Goal: Task Accomplishment & Management: Complete application form

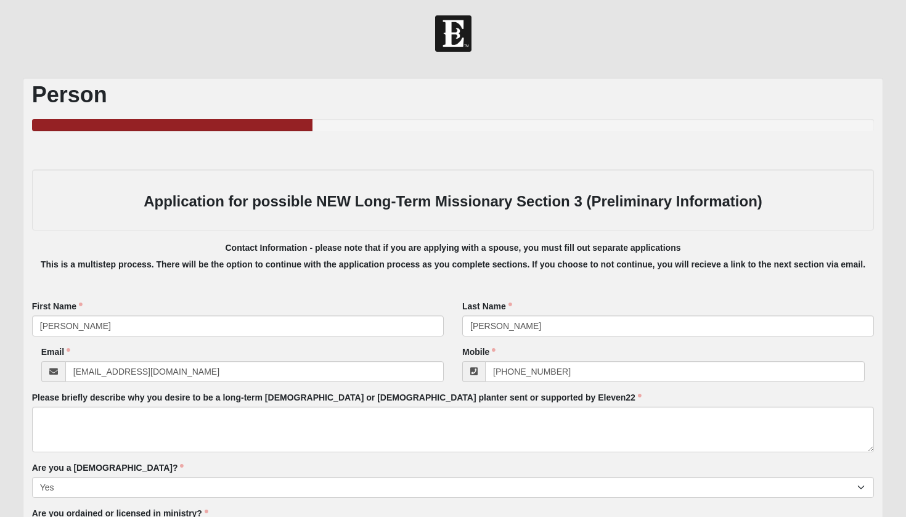
select select "3"
select select "1"
select select "2008"
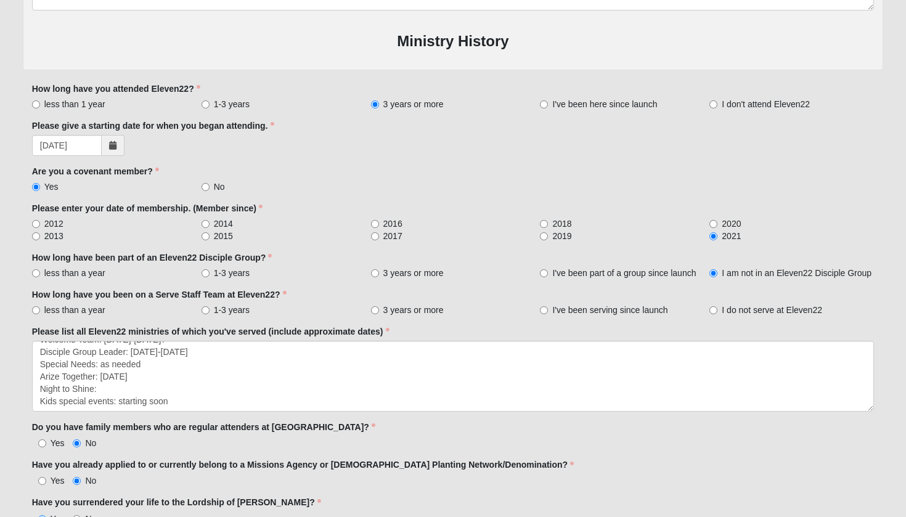
scroll to position [12, 0]
type textarea "Welcome Team: [DATE]-[DATE]? Disciple Group Leader: [DATE]-[DATE] Special Needs…"
click at [725, 234] on span "2021" at bounding box center [731, 236] width 19 height 12
click at [718, 234] on input "2021" at bounding box center [714, 236] width 8 height 8
click at [725, 234] on span "2021" at bounding box center [731, 236] width 19 height 12
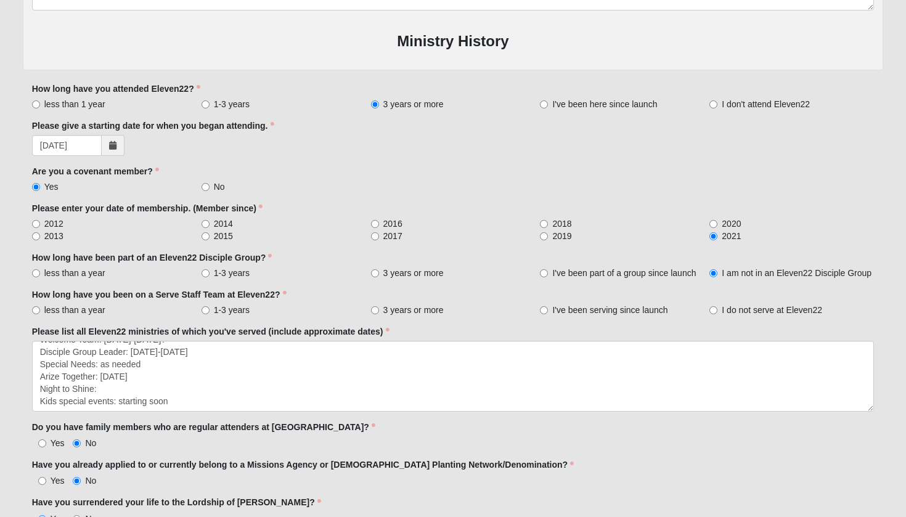
click at [718, 234] on input "2021" at bounding box center [714, 236] width 8 height 8
click at [725, 234] on span "2021" at bounding box center [731, 236] width 19 height 12
click at [718, 234] on input "2021" at bounding box center [714, 236] width 8 height 8
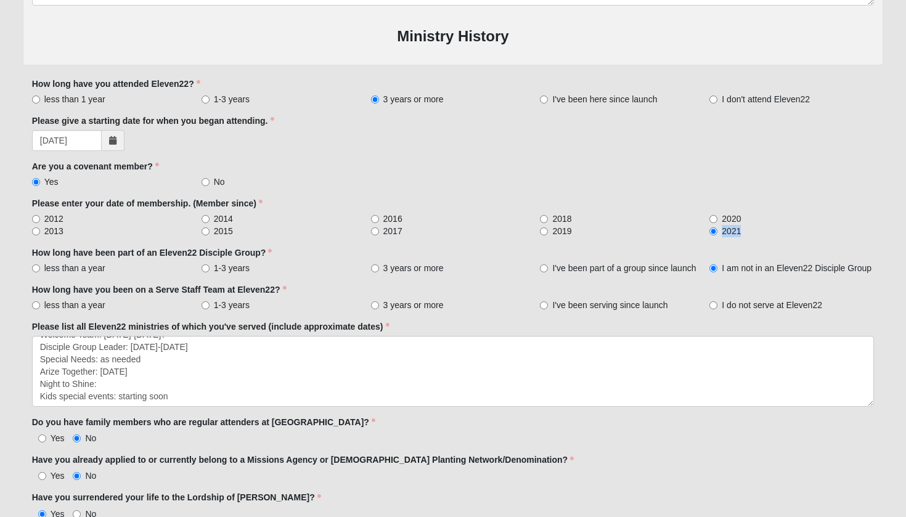
scroll to position [819, 0]
click at [741, 226] on span "2021" at bounding box center [731, 231] width 19 height 12
click at [718, 227] on input "2021" at bounding box center [714, 231] width 8 height 8
click at [741, 226] on span "2021" at bounding box center [731, 231] width 19 height 12
click at [718, 227] on input "2021" at bounding box center [714, 231] width 8 height 8
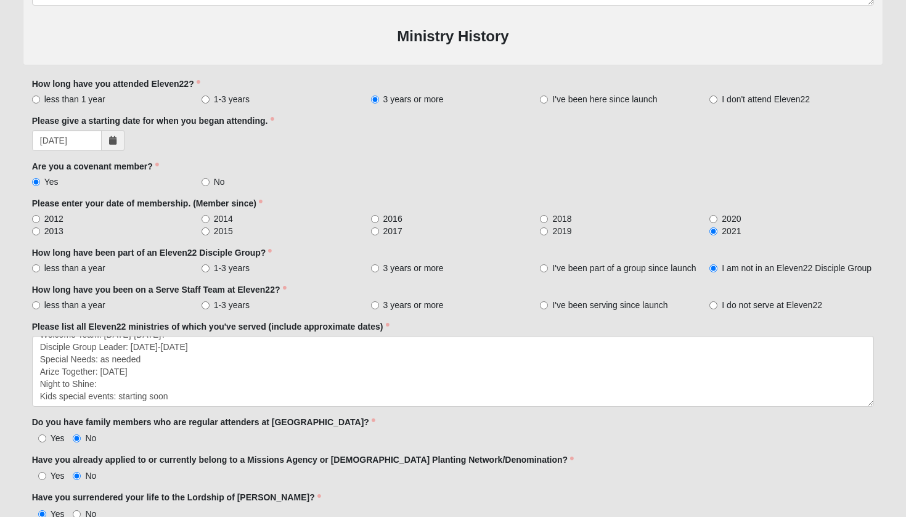
click at [47, 209] on div "Please enter your date of membership. (Member since) 2012 2013 2014 2015 2016 2…" at bounding box center [453, 217] width 843 height 40
click at [56, 213] on span "2012" at bounding box center [53, 219] width 19 height 12
click at [40, 215] on input "2012" at bounding box center [36, 219] width 8 height 8
radio input "true"
click at [854, 176] on div "Yes No" at bounding box center [453, 182] width 843 height 12
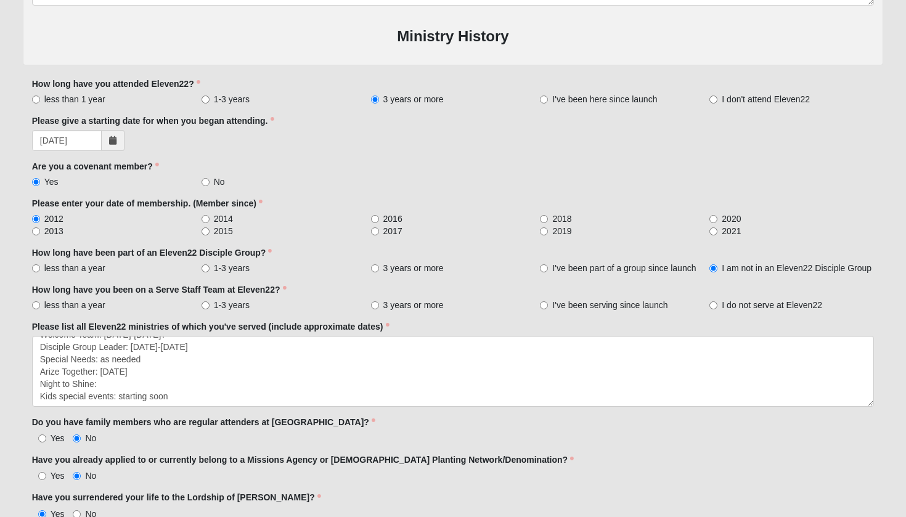
click at [99, 198] on label "Please enter your date of membership. (Member since)" at bounding box center [147, 203] width 231 height 12
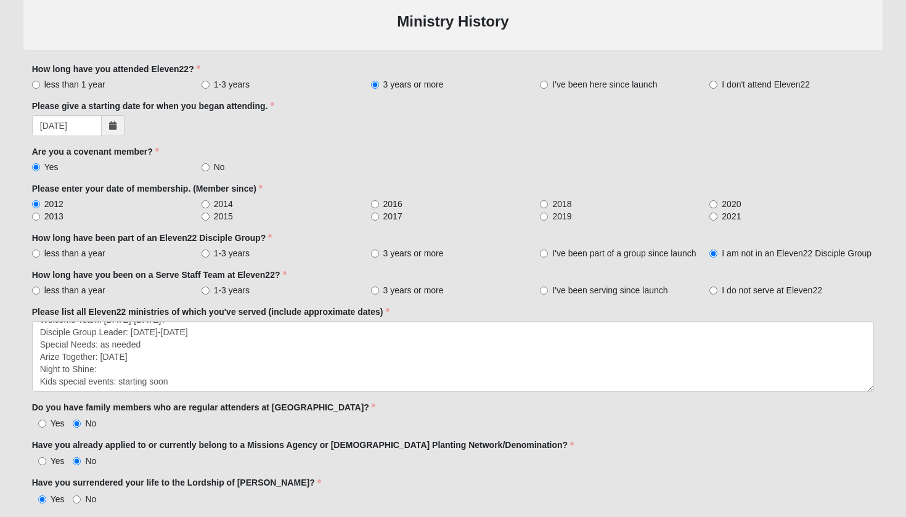
scroll to position [837, 0]
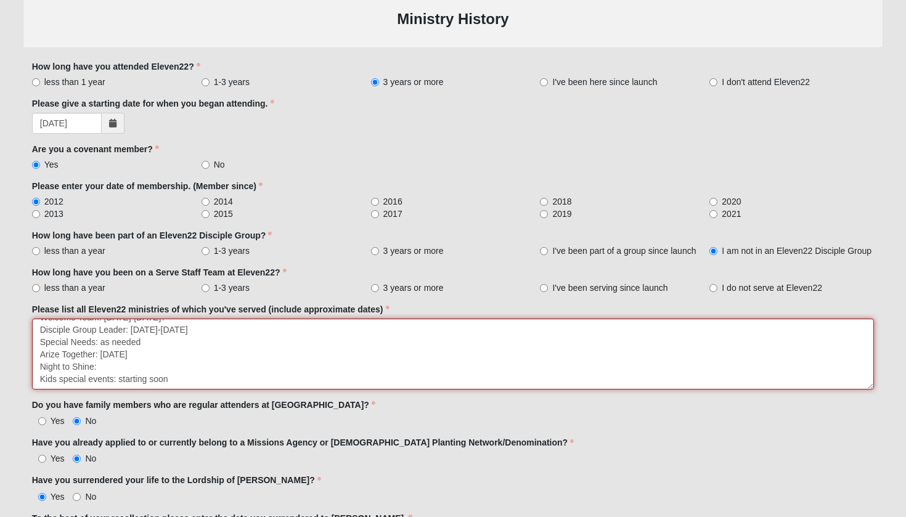
click at [185, 380] on textarea "Welcome Team: [DATE]-[DATE]? Disciple Group Leader: [DATE]-[DATE] Special Needs…" at bounding box center [453, 354] width 843 height 71
click at [117, 368] on textarea "Welcome Team: [DATE]-[DATE]? Disciple Group Leader: [DATE]-[DATE] Special Needs…" at bounding box center [453, 354] width 843 height 71
click at [159, 352] on textarea "Welcome Team: [DATE]-[DATE]? Disciple Group Leader: [DATE]-[DATE] Special Needs…" at bounding box center [453, 354] width 843 height 71
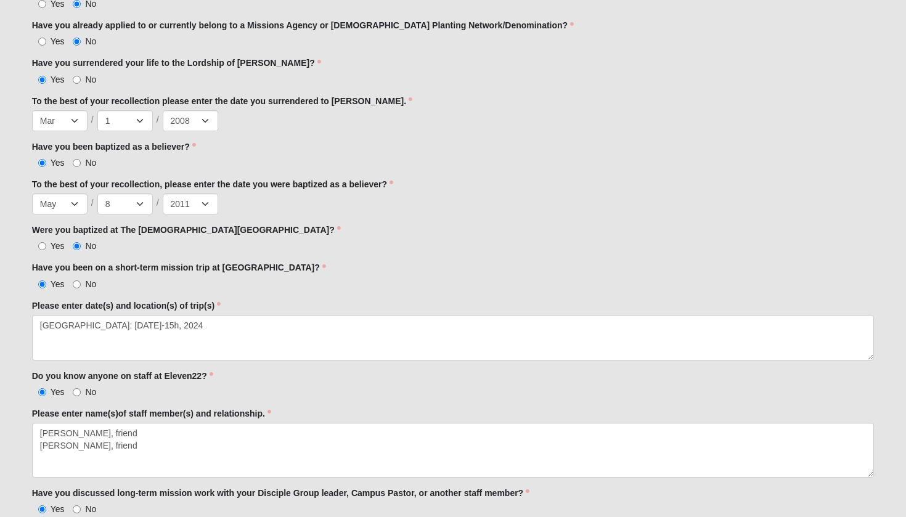
type textarea "Welcome Team: [DATE]-[DATE]? Disciple Group Leader: [DATE]-[DATE] Special Needs…"
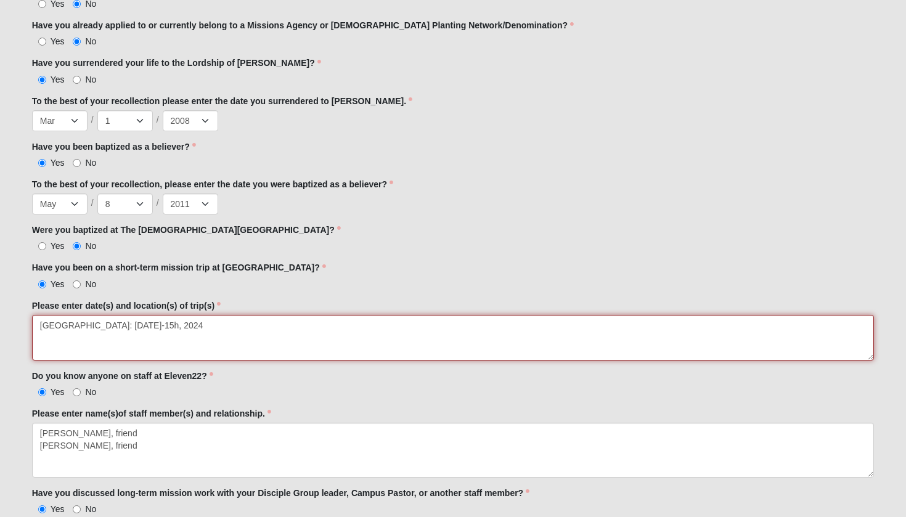
click at [199, 325] on textarea "[GEOGRAPHIC_DATA]: [DATE]-15h, 2024" at bounding box center [453, 338] width 843 height 46
type textarea "[GEOGRAPHIC_DATA]: [DATE]-15h, 2024"
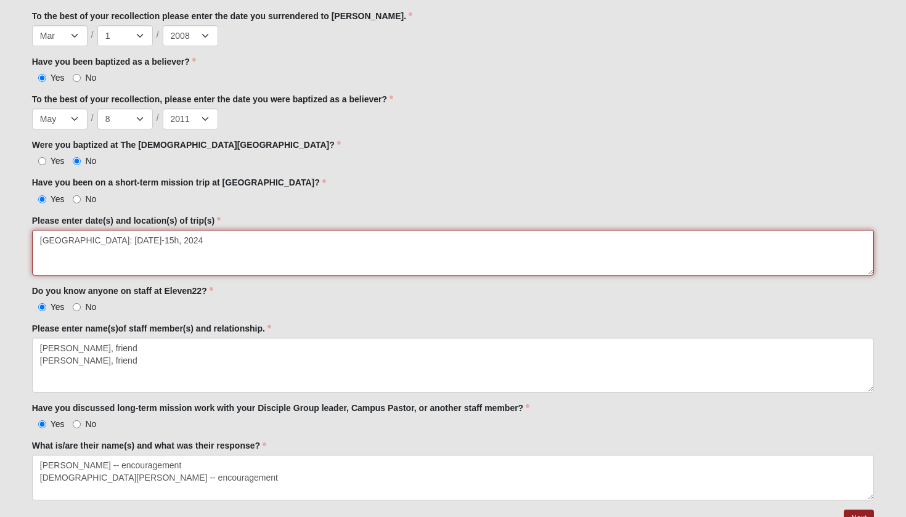
scroll to position [1342, 0]
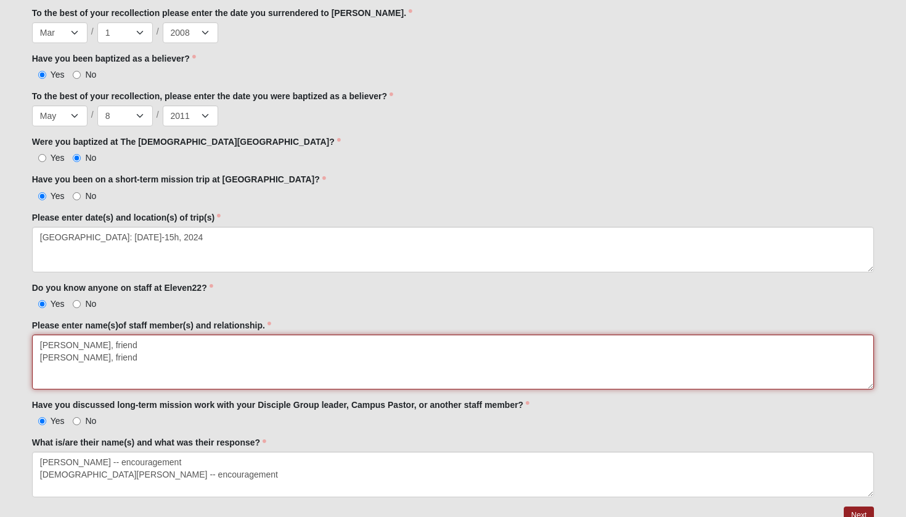
click at [154, 352] on textarea "[PERSON_NAME], friend [PERSON_NAME], friend" at bounding box center [453, 362] width 843 height 55
click at [39, 343] on textarea "[PERSON_NAME], friend [PERSON_NAME], friend [PERSON_NAME], friend" at bounding box center [453, 362] width 843 height 55
click at [47, 341] on textarea "[PERSON_NAME], friend [PERSON_NAME], friend [PERSON_NAME], friend" at bounding box center [453, 362] width 843 height 55
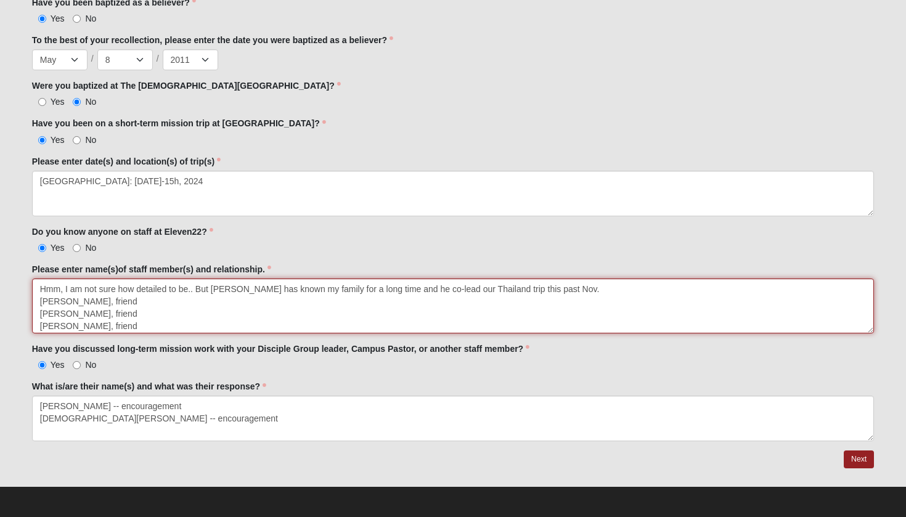
scroll to position [1397, 0]
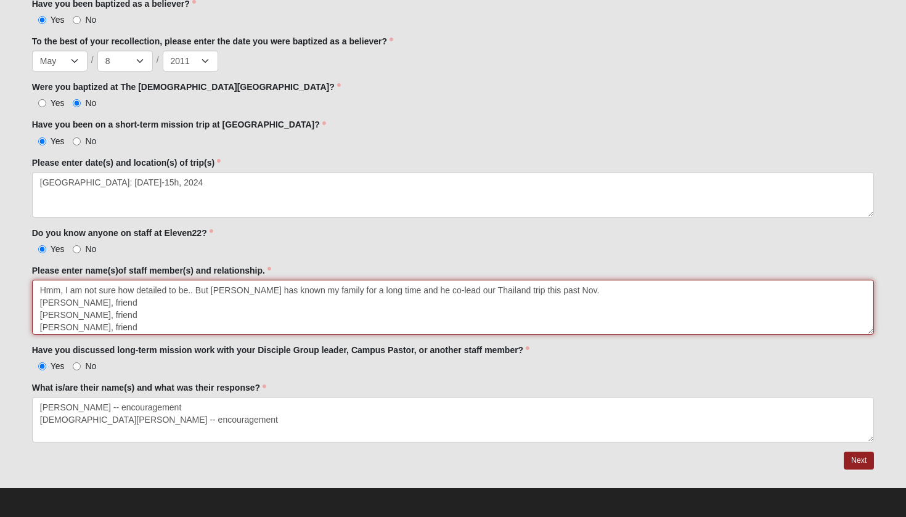
drag, startPoint x: 449, startPoint y: 12, endPoint x: 337, endPoint y: 314, distance: 321.5
click at [337, 314] on textarea "Hmm, I am not sure how detailed to be.. But [PERSON_NAME] has known my family f…" at bounding box center [453, 307] width 843 height 55
click at [607, 289] on textarea "Hmm, I am not sure how detailed to be.. But [PERSON_NAME] has known my family f…" at bounding box center [453, 307] width 843 height 55
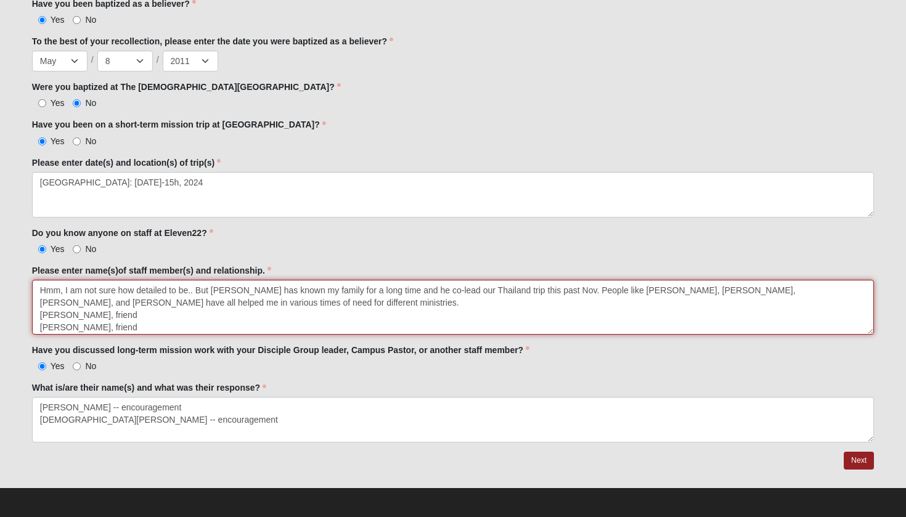
drag, startPoint x: 301, startPoint y: 298, endPoint x: 38, endPoint y: 299, distance: 263.3
click at [38, 299] on textarea "Hmm, I am not sure how detailed to be.. But [PERSON_NAME] has known my family f…" at bounding box center [453, 307] width 843 height 55
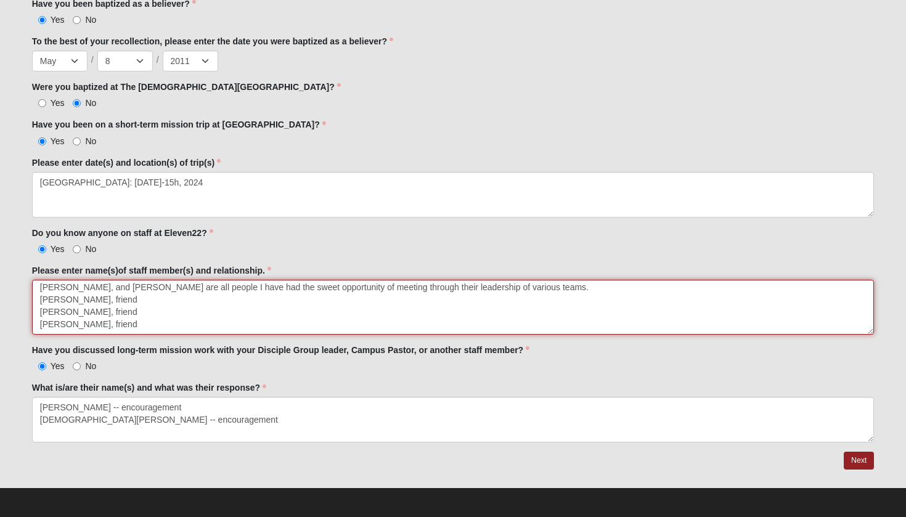
scroll to position [18, 0]
click at [874, 327] on textarea "Hmm, I am not sure how detailed to be.. But [PERSON_NAME] has known my family f…" at bounding box center [453, 307] width 843 height 55
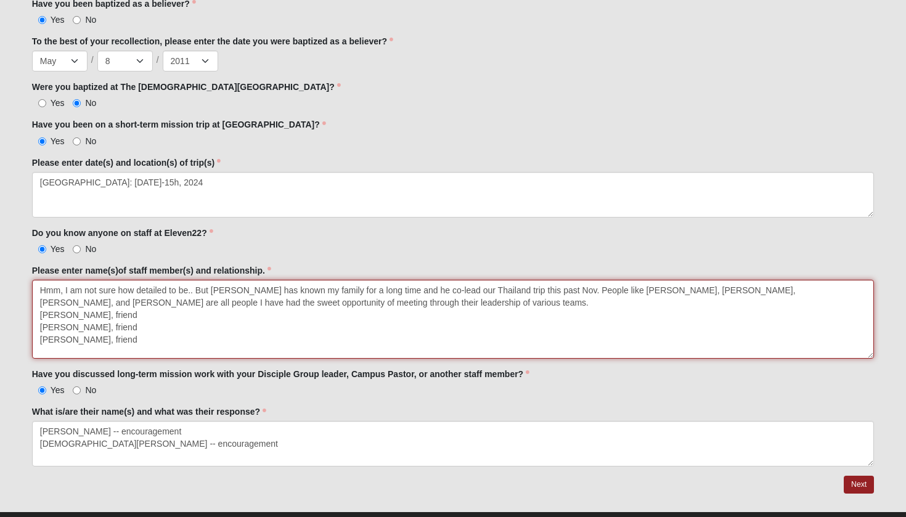
scroll to position [0, 0]
click at [871, 359] on textarea "Hmm, I am not sure how detailed to be.. But [PERSON_NAME] has known my family f…" at bounding box center [453, 319] width 843 height 79
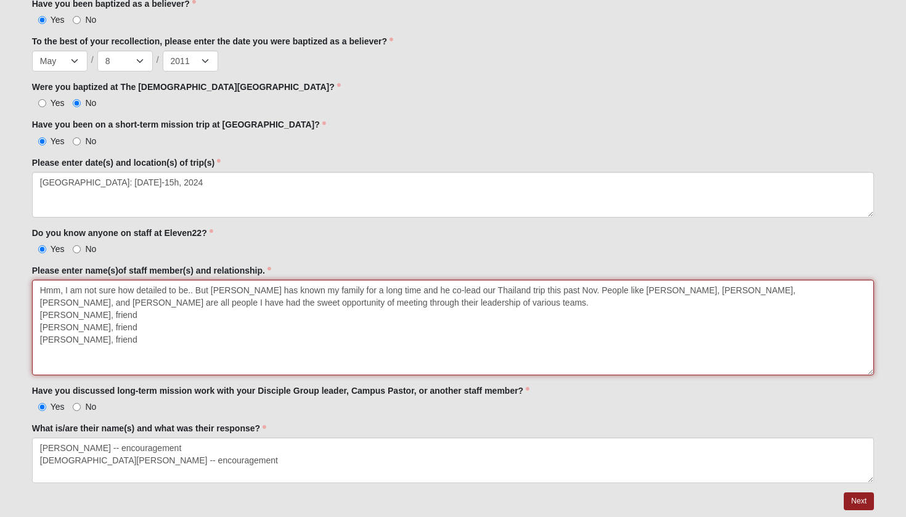
click at [40, 313] on textarea "Hmm, I am not sure how detailed to be.. But [PERSON_NAME] has known my family f…" at bounding box center [453, 328] width 843 height 96
click at [484, 297] on textarea "Hmm, I am not sure how detailed to be.. But [PERSON_NAME] has known my family f…" at bounding box center [453, 328] width 843 height 96
click at [41, 313] on textarea "Hmm, I am not sure how detailed to be.. But [PERSON_NAME] has known my family f…" at bounding box center [453, 328] width 843 height 96
click at [544, 295] on textarea "Hmm, I am not sure how detailed to be.. But [PERSON_NAME] has known my family f…" at bounding box center [453, 328] width 843 height 96
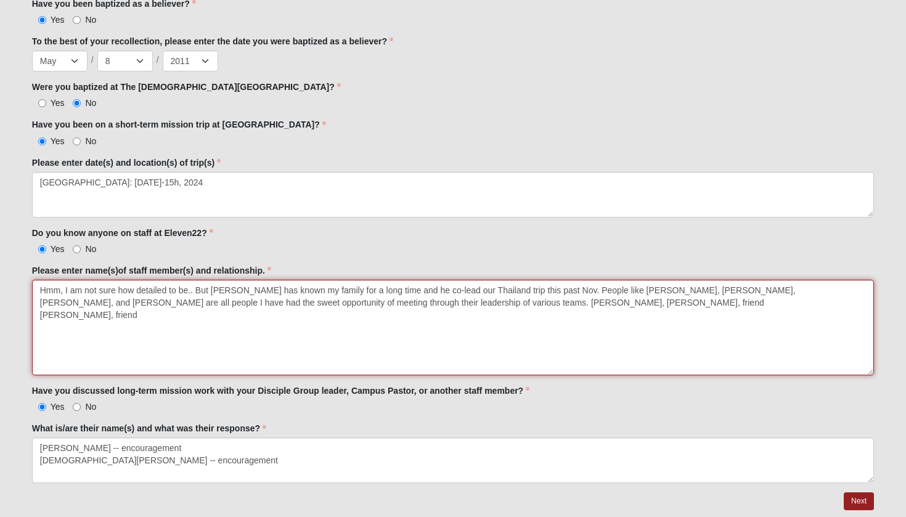
click at [544, 295] on textarea "Hmm, I am not sure how detailed to be.. But [PERSON_NAME] has known my family f…" at bounding box center [453, 328] width 843 height 96
click at [41, 313] on textarea "Hmm, I am not sure how detailed to be.. But [PERSON_NAME] has known my family f…" at bounding box center [453, 328] width 843 height 96
click at [604, 300] on textarea "Hmm, I am not sure how detailed to be.. But [PERSON_NAME] has known my family f…" at bounding box center [453, 328] width 843 height 96
click at [729, 307] on textarea "Hmm, I am not sure how detailed to be.. But [PERSON_NAME] has known my family f…" at bounding box center [453, 328] width 843 height 96
click at [711, 297] on textarea "Hmm, I am not sure how detailed to be.. But [PERSON_NAME] has known my family f…" at bounding box center [453, 328] width 843 height 96
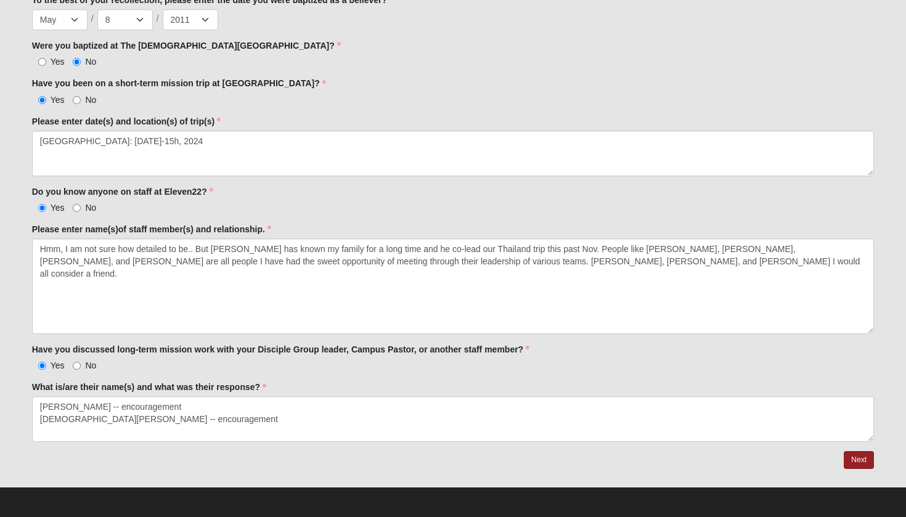
scroll to position [1438, 0]
type textarea "Hmm, I am not sure how detailed to be.. But [PERSON_NAME] has known my family f…"
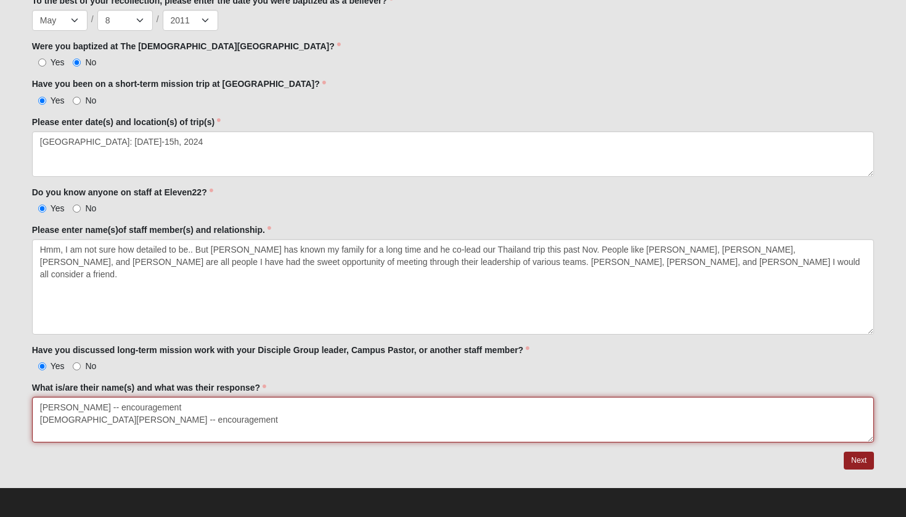
drag, startPoint x: 177, startPoint y: 419, endPoint x: 0, endPoint y: 419, distance: 176.9
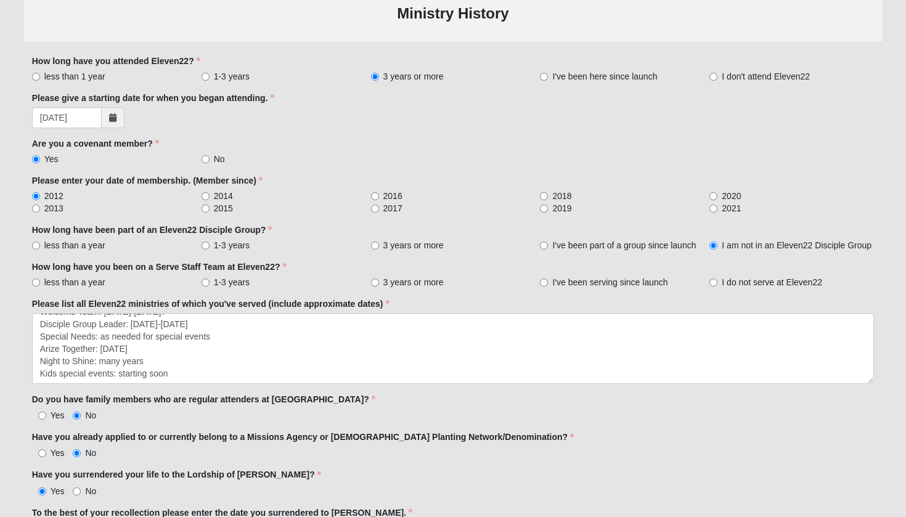
scroll to position [12, 0]
type textarea "[PERSON_NAME] -- encouragement"
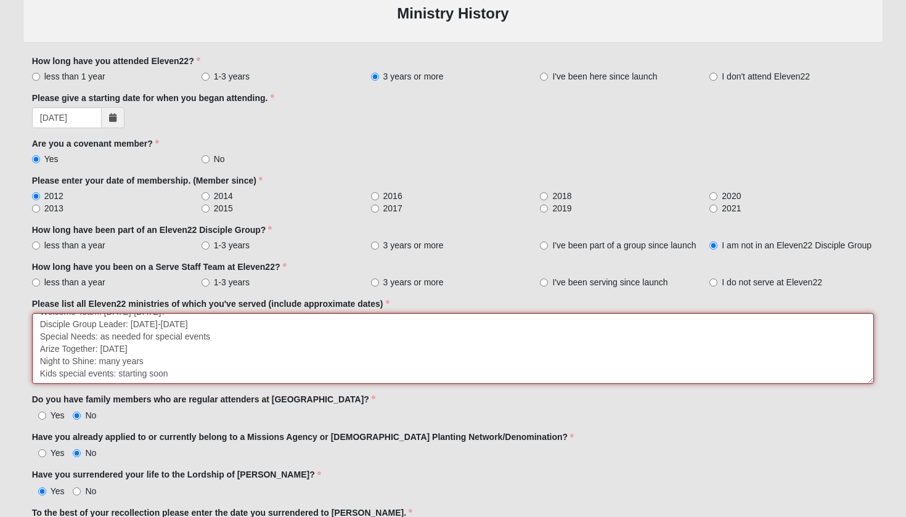
click at [196, 325] on textarea "Welcome Team: [DATE]-[DATE]? Disciple Group Leader: [DATE]-[DATE] Special Needs…" at bounding box center [453, 348] width 843 height 71
click at [125, 321] on textarea "Welcome Team: [DATE]-[DATE]? Disciple Group Leader: [DATE]-[DATE] Special Needs…" at bounding box center [453, 348] width 843 height 71
drag, startPoint x: 232, startPoint y: 337, endPoint x: 7, endPoint y: 337, distance: 225.6
click at [7, 337] on form "Hello [PERSON_NAME] My Account Log Out Long-Term Missionary Partnership Applica…" at bounding box center [453, 144] width 906 height 1942
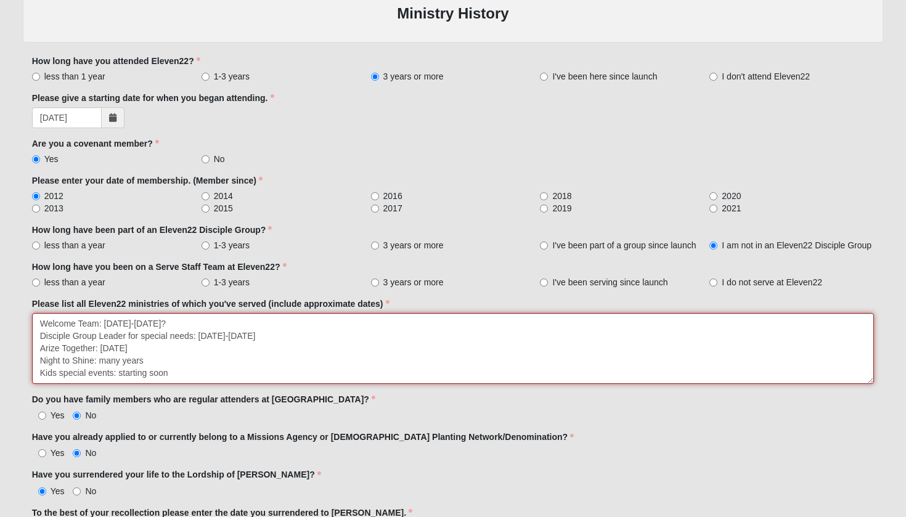
drag, startPoint x: 128, startPoint y: 334, endPoint x: 192, endPoint y: 335, distance: 64.1
click at [192, 335] on textarea "Welcome Team: [DATE]-[DATE]? Disciple Group Leader: [DATE]-[DATE] Special Needs…" at bounding box center [453, 348] width 843 height 71
click at [245, 353] on textarea "Welcome Team: [DATE]-[DATE]? Disciple Group Leader: [DATE]-[DATE] Special Needs…" at bounding box center [453, 348] width 843 height 71
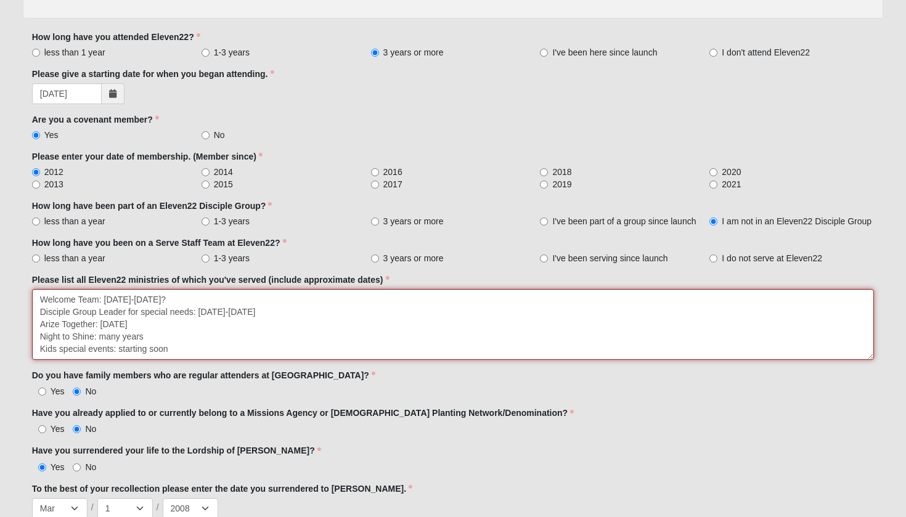
scroll to position [867, 0]
drag, startPoint x: 147, startPoint y: 334, endPoint x: 101, endPoint y: 334, distance: 46.2
click at [101, 334] on textarea "Welcome Team: [DATE]-[DATE]? Disciple Group Leader: [DATE]-[DATE] Special Needs…" at bounding box center [453, 323] width 843 height 71
click at [162, 332] on textarea "Welcome Team: [DATE]-[DATE]? Disciple Group Leader: [DATE]-[DATE] Special Needs…" at bounding box center [453, 323] width 843 height 71
click at [163, 334] on textarea "Welcome Team: [DATE]-[DATE]? Disciple Group Leader: [DATE]-[DATE] Special Needs…" at bounding box center [453, 323] width 843 height 71
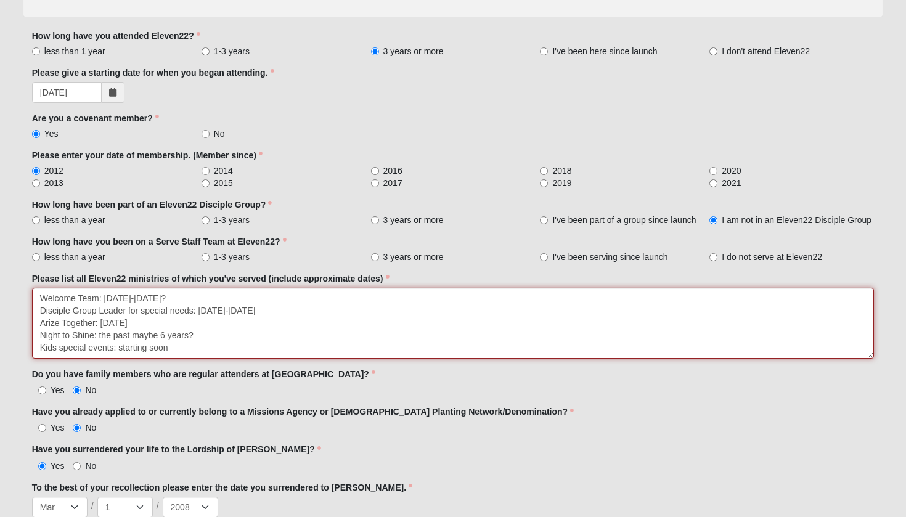
click at [220, 335] on textarea "Welcome Team: [DATE]-[DATE]? Disciple Group Leader: [DATE]-[DATE] Special Needs…" at bounding box center [453, 323] width 843 height 71
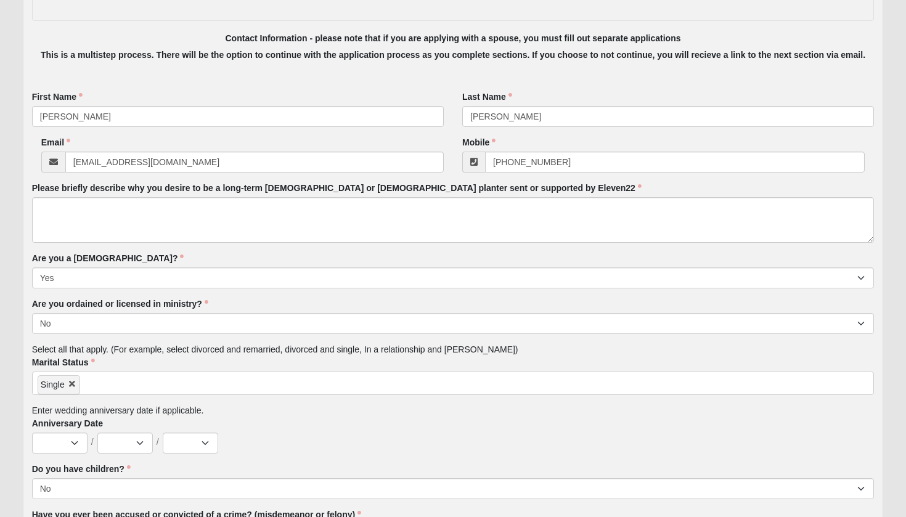
scroll to position [207, 0]
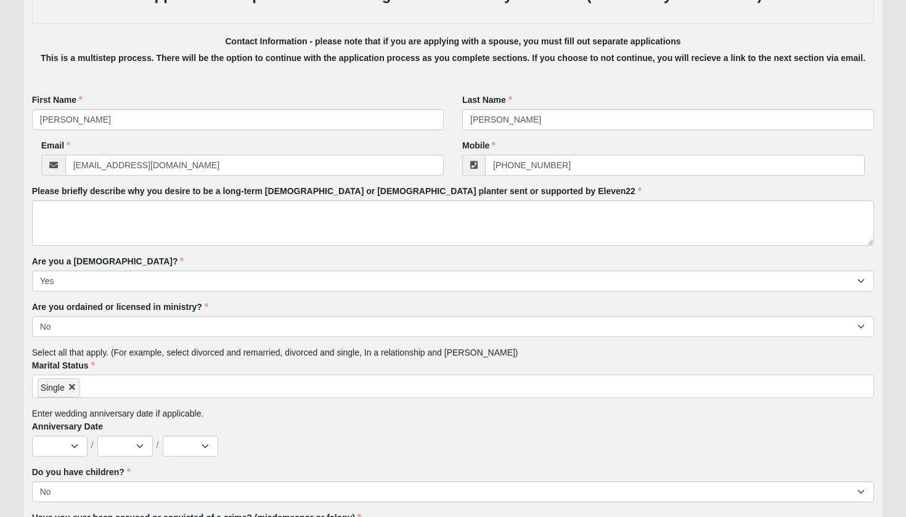
type textarea "Welcome Team: [DATE]-[DATE]? Disciple Group Leader for special needs: [DATE]-[D…"
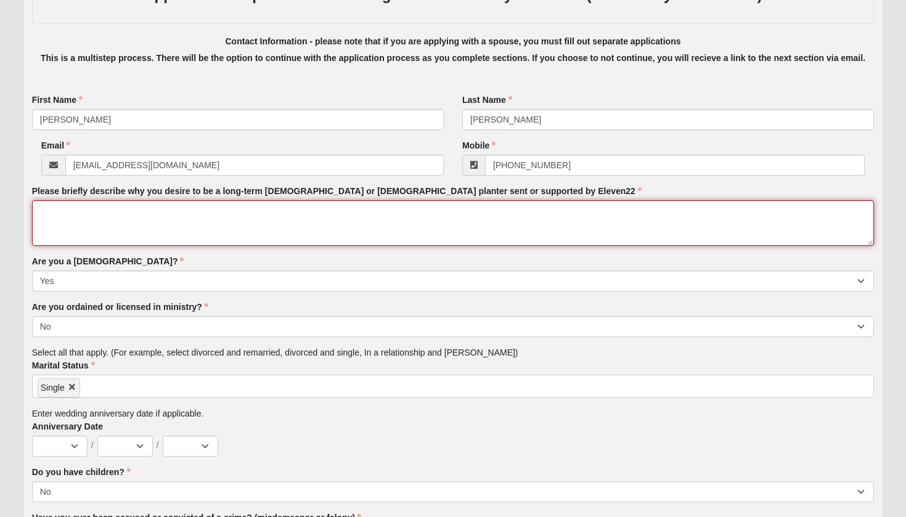
click at [213, 224] on textarea "Please briefly describe why you desire to be a long-term [DEMOGRAPHIC_DATA] or …" at bounding box center [453, 223] width 843 height 46
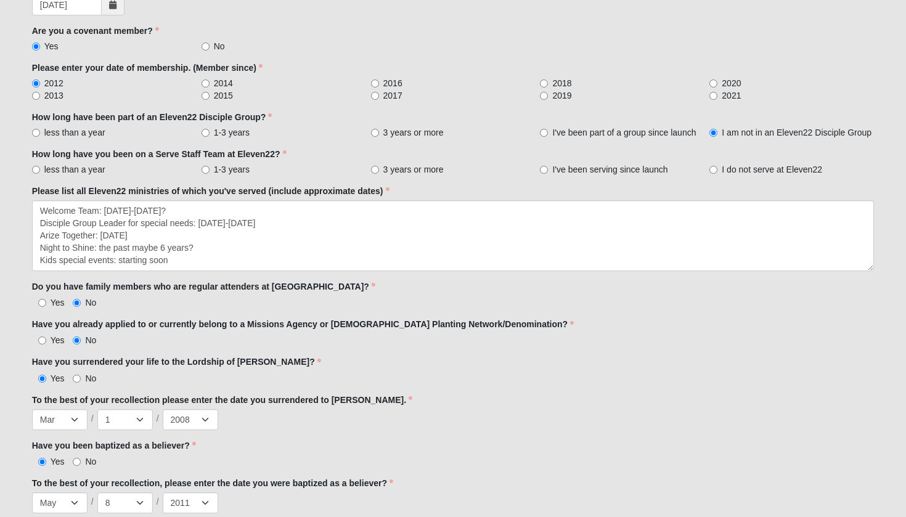
scroll to position [956, 0]
type textarea "Eleven22 is my home [DEMOGRAPHIC_DATA] where majority of my [DEMOGRAPHIC_DATA] …"
click at [223, 166] on span "1-3 years" at bounding box center [232, 168] width 36 height 12
click at [210, 166] on input "1-3 years" at bounding box center [206, 169] width 8 height 8
radio input "true"
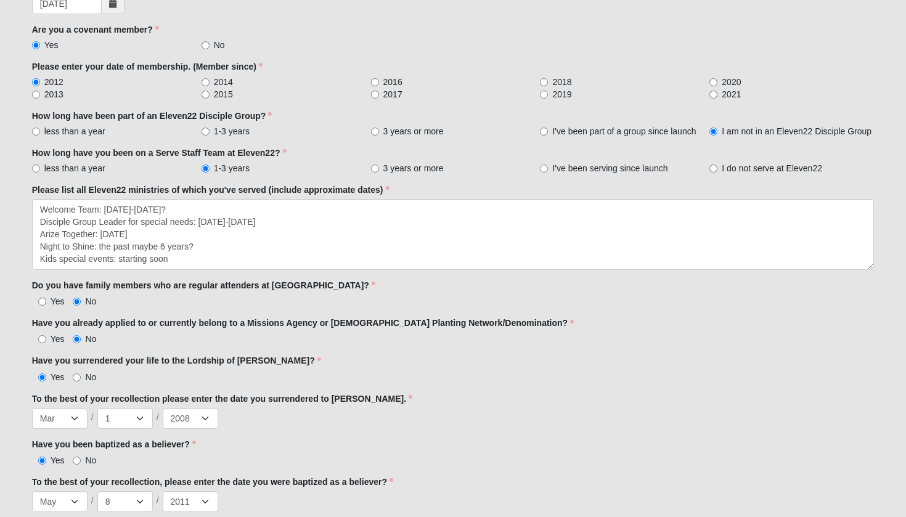
click at [396, 169] on span "3 years or more" at bounding box center [413, 168] width 60 height 12
click at [379, 169] on input "3 years or more" at bounding box center [375, 169] width 8 height 8
radio input "true"
click at [211, 165] on label "1-3 years" at bounding box center [284, 168] width 165 height 12
click at [210, 165] on input "1-3 years" at bounding box center [206, 169] width 8 height 8
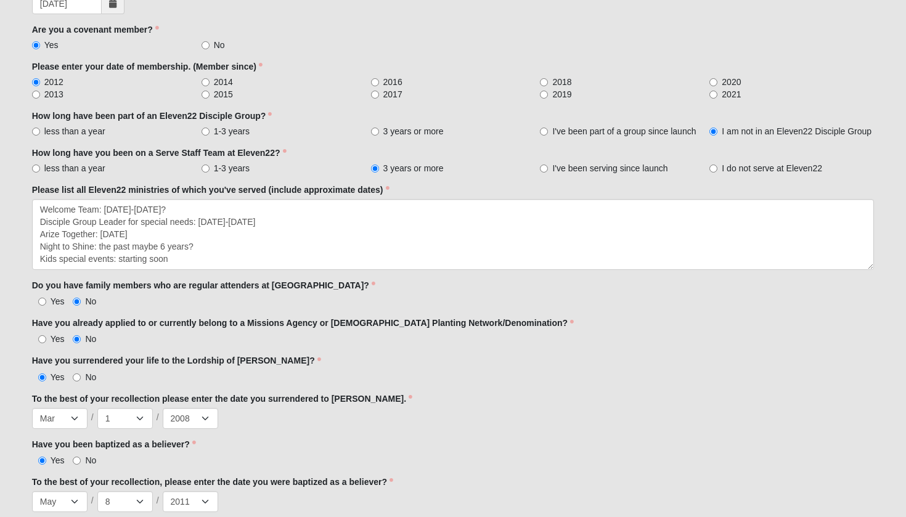
radio input "true"
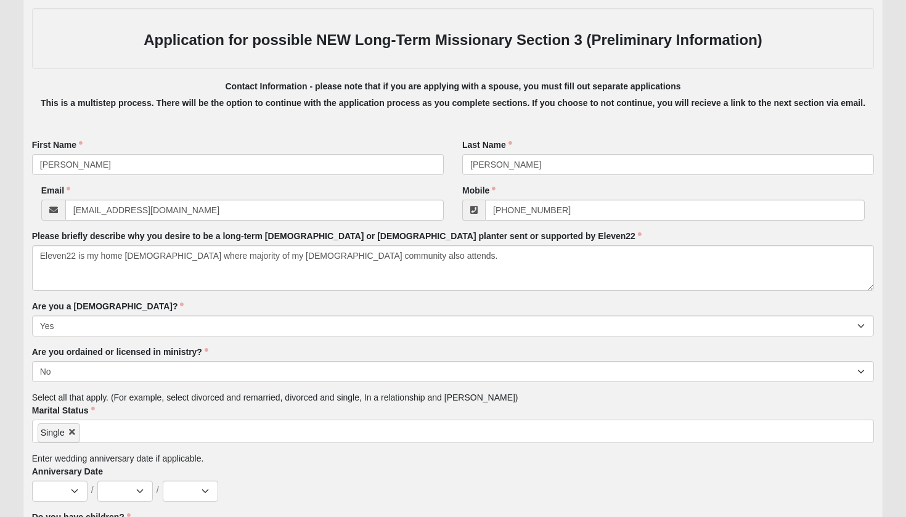
scroll to position [154, 0]
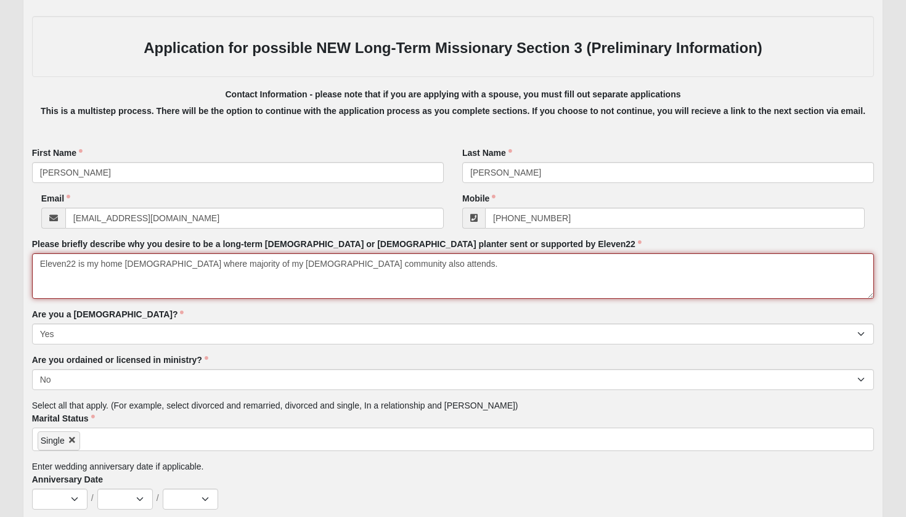
click at [380, 261] on textarea "Eleven22 is my home [DEMOGRAPHIC_DATA] where majority of my [DEMOGRAPHIC_DATA] …" at bounding box center [453, 276] width 843 height 46
click at [444, 264] on textarea "Eleven22 is my home [DEMOGRAPHIC_DATA] where majority of my [DEMOGRAPHIC_DATA] …" at bounding box center [453, 276] width 843 height 46
drag, startPoint x: 599, startPoint y: 269, endPoint x: 411, endPoint y: 260, distance: 187.6
click at [411, 260] on textarea "Eleven22 is my home [DEMOGRAPHIC_DATA] where majority of my [DEMOGRAPHIC_DATA] …" at bounding box center [453, 276] width 843 height 46
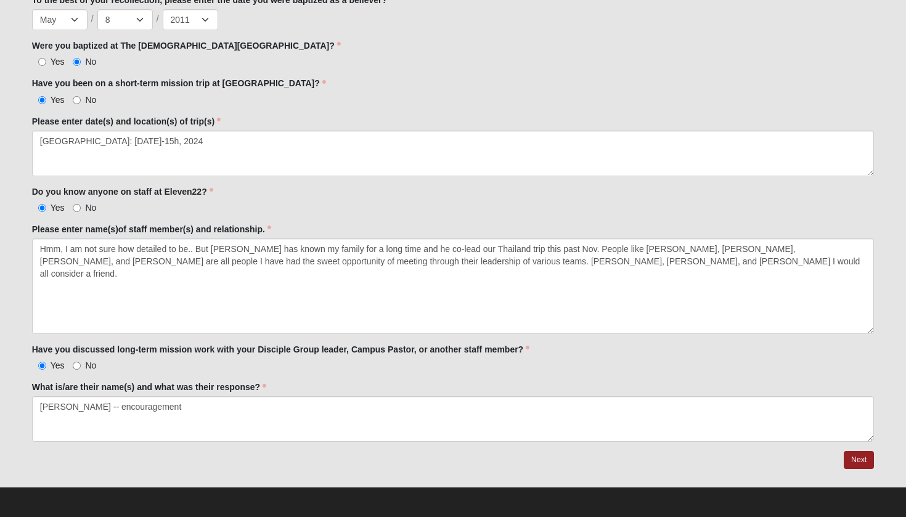
scroll to position [1438, 0]
type textarea "Eleven22 is my home [DEMOGRAPHIC_DATA] where majority of my [DEMOGRAPHIC_DATA] …"
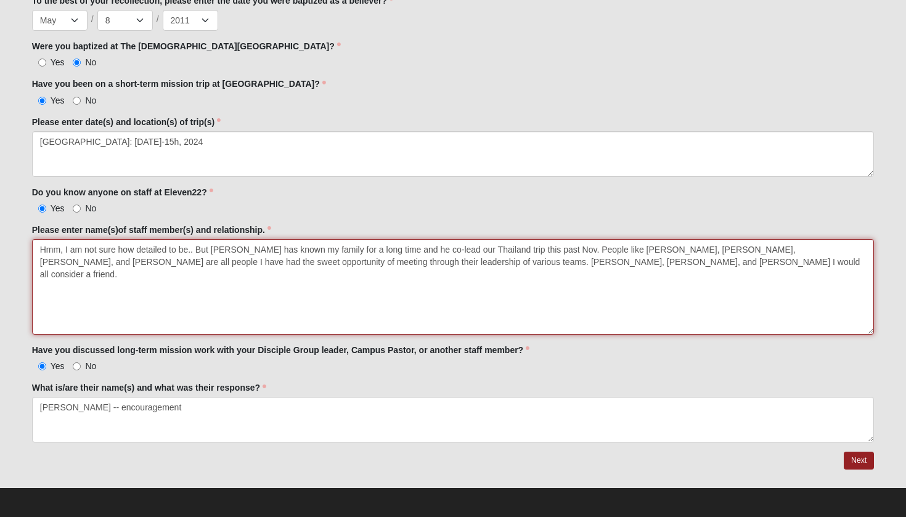
click at [308, 265] on textarea "Hmm, I am not sure how detailed to be.. But [PERSON_NAME] has known my family f…" at bounding box center [453, 287] width 843 height 96
click at [52, 263] on textarea "Hmm, I am not sure how detailed to be.. But [PERSON_NAME] has known my family f…" at bounding box center [453, 287] width 843 height 96
type textarea "Hmm, I am not sure how detailed to be.. But [PERSON_NAME] has known my family f…"
click at [178, 298] on textarea "Hmm, I am not sure how detailed to be.. But [PERSON_NAME] has known my family f…" at bounding box center [453, 287] width 843 height 96
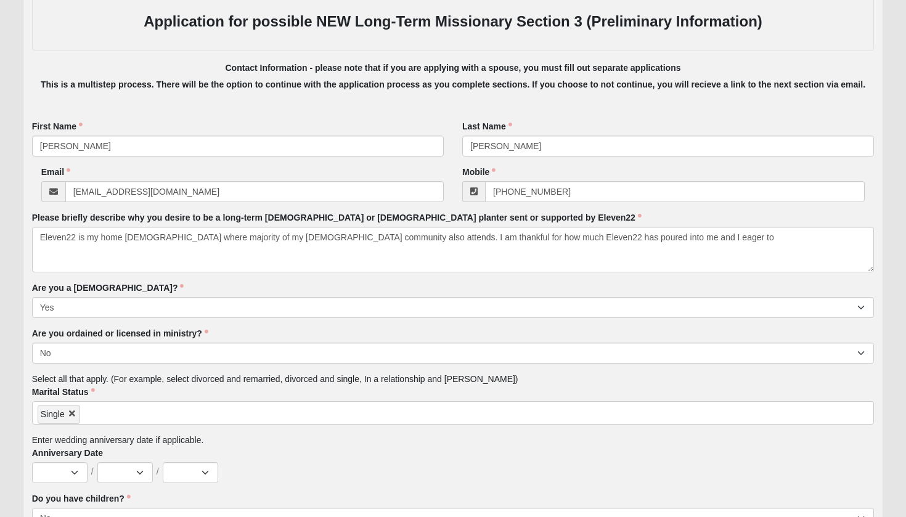
scroll to position [181, 0]
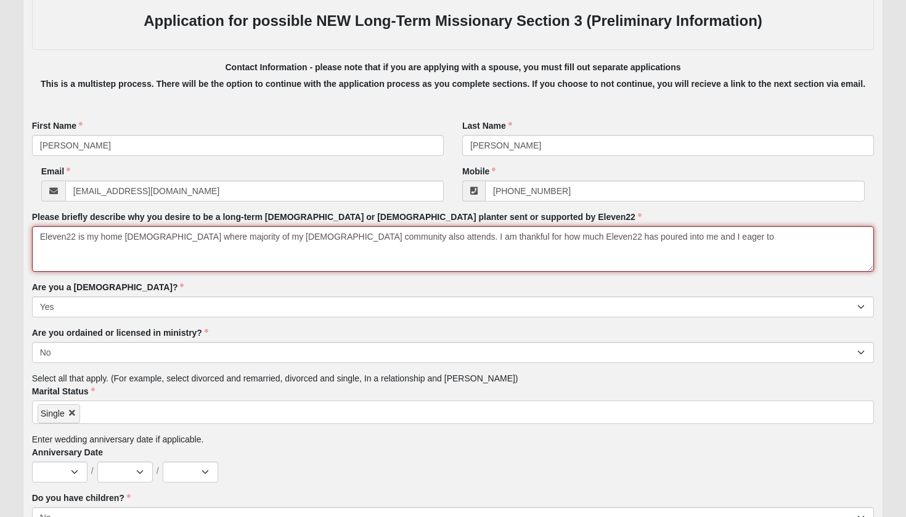
click at [357, 248] on textarea "Eleven22 is my home [DEMOGRAPHIC_DATA] where majority of my [DEMOGRAPHIC_DATA] …" at bounding box center [453, 249] width 843 height 46
click at [589, 236] on textarea "Eleven22 is my home [DEMOGRAPHIC_DATA] where majority of my [DEMOGRAPHIC_DATA] …" at bounding box center [453, 249] width 843 height 46
click at [700, 240] on textarea "Eleven22 is my home [DEMOGRAPHIC_DATA] where majority of my [DEMOGRAPHIC_DATA] …" at bounding box center [453, 249] width 843 height 46
type textarea "Eleven22 is my home [DEMOGRAPHIC_DATA] where majority of my [DEMOGRAPHIC_DATA] …"
